Goal: Information Seeking & Learning: Learn about a topic

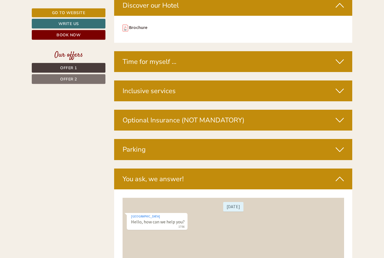
scroll to position [1629, 0]
click at [338, 86] on icon at bounding box center [340, 91] width 8 height 10
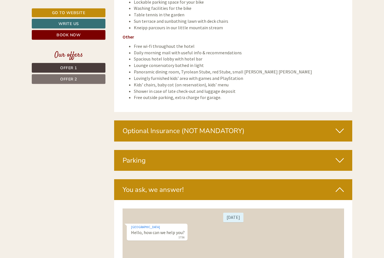
scroll to position [2119, 0]
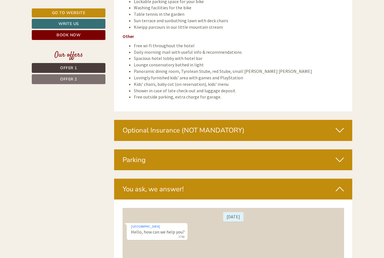
click at [335, 149] on div "Parking" at bounding box center [233, 159] width 239 height 21
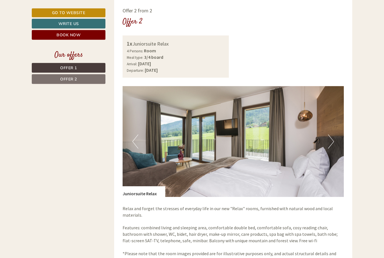
scroll to position [745, 0]
click at [332, 134] on button "Next" at bounding box center [331, 141] width 6 height 14
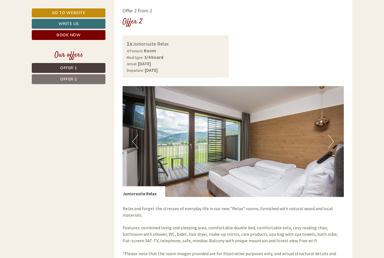
click at [328, 134] on button "Next" at bounding box center [331, 141] width 6 height 14
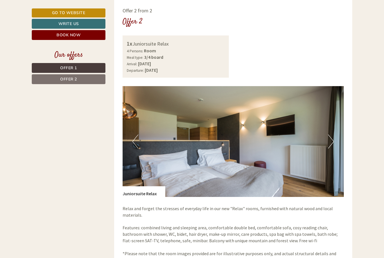
click at [327, 136] on img at bounding box center [234, 141] width 222 height 111
click at [331, 134] on button "Next" at bounding box center [331, 141] width 6 height 14
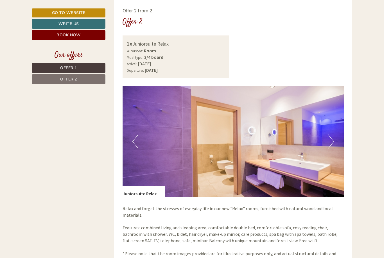
click at [330, 136] on button "Next" at bounding box center [331, 141] width 6 height 14
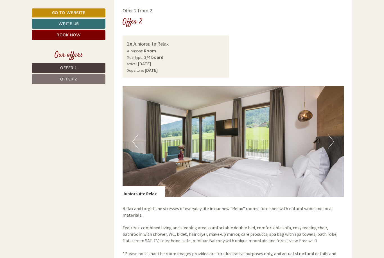
click at [331, 137] on button "Next" at bounding box center [331, 141] width 6 height 14
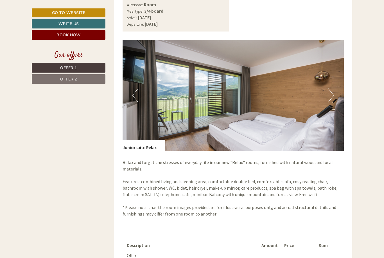
scroll to position [791, 0]
click at [333, 88] on button "Next" at bounding box center [331, 95] width 6 height 14
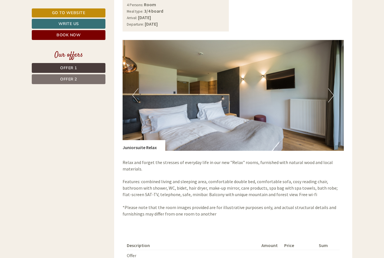
click at [328, 93] on button "Next" at bounding box center [331, 95] width 6 height 14
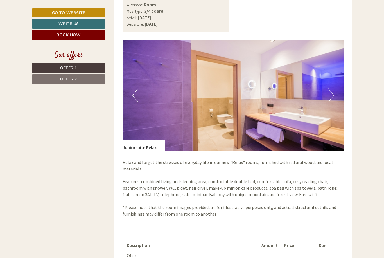
click at [330, 92] on button "Next" at bounding box center [331, 95] width 6 height 14
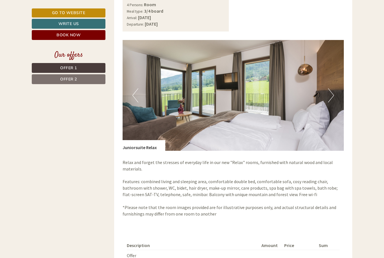
click at [329, 93] on button "Next" at bounding box center [331, 95] width 6 height 14
